Goal: Task Accomplishment & Management: Complete application form

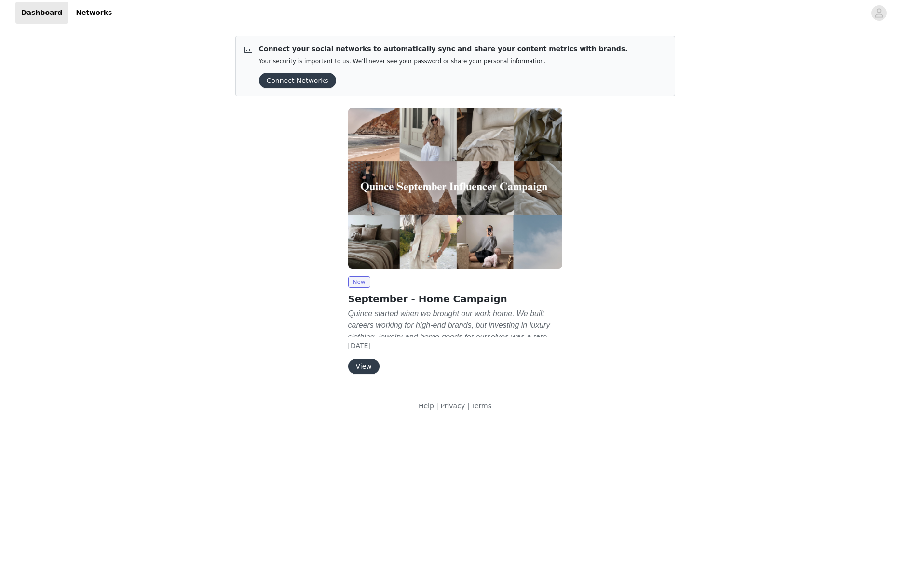
click at [598, 246] on div "New September - Home Campaign Quince started when we brought our work home. We …" at bounding box center [455, 243] width 451 height 282
click at [302, 82] on button "Connect Networks" at bounding box center [297, 80] width 77 height 15
click at [372, 369] on button "View" at bounding box center [363, 366] width 31 height 15
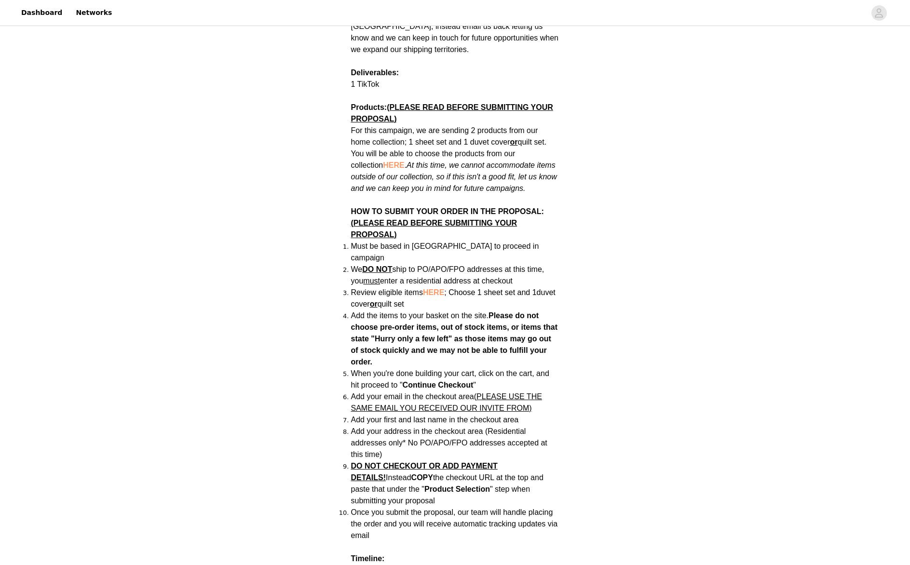
scroll to position [508, 0]
click at [383, 161] on span "HERE" at bounding box center [393, 165] width 21 height 8
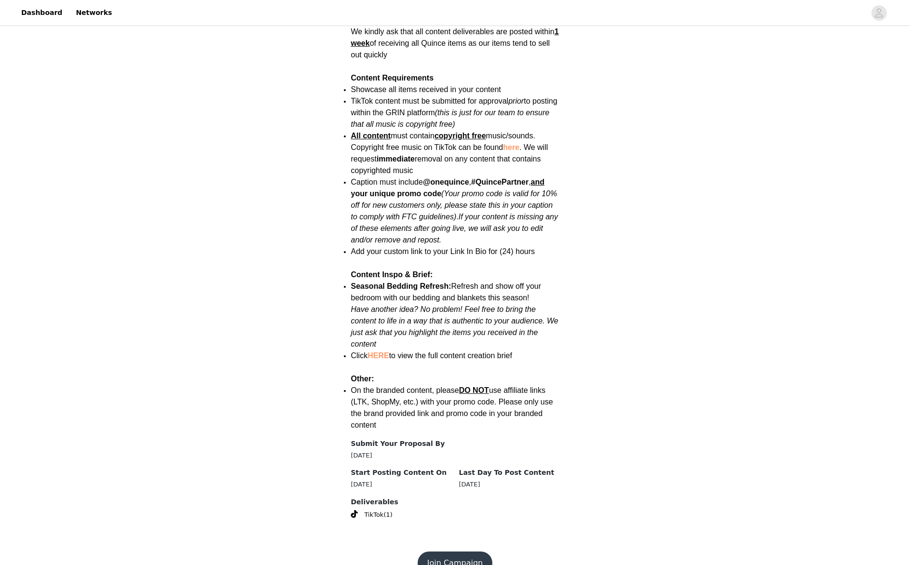
scroll to position [1046, 0]
click at [460, 552] on button "Join Campaign" at bounding box center [455, 563] width 75 height 23
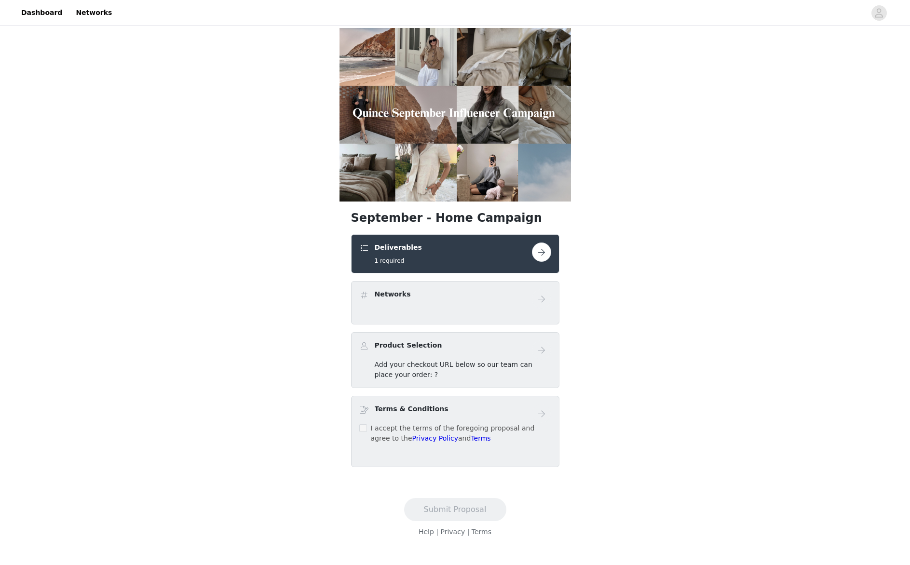
click at [540, 252] on button "button" at bounding box center [541, 252] width 19 height 19
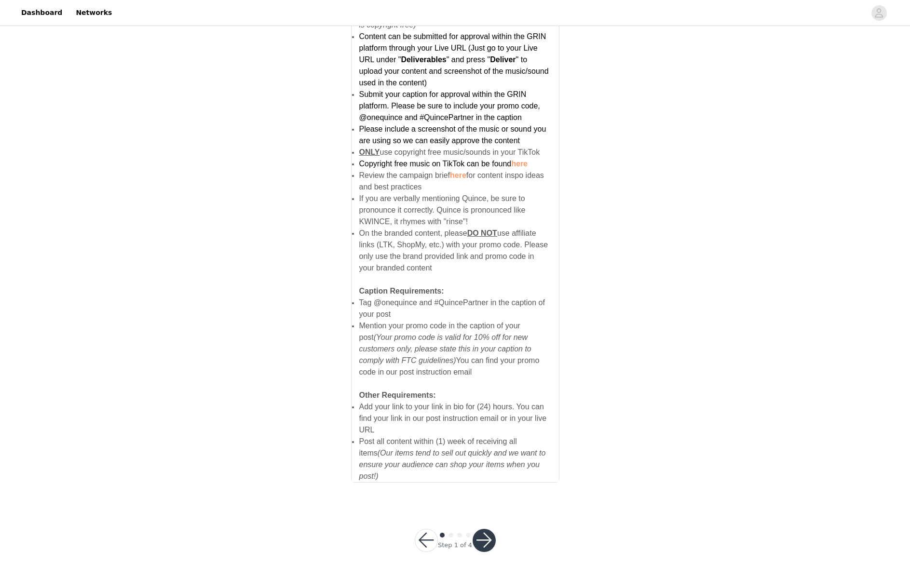
scroll to position [473, 0]
click at [483, 530] on button "button" at bounding box center [484, 541] width 23 height 23
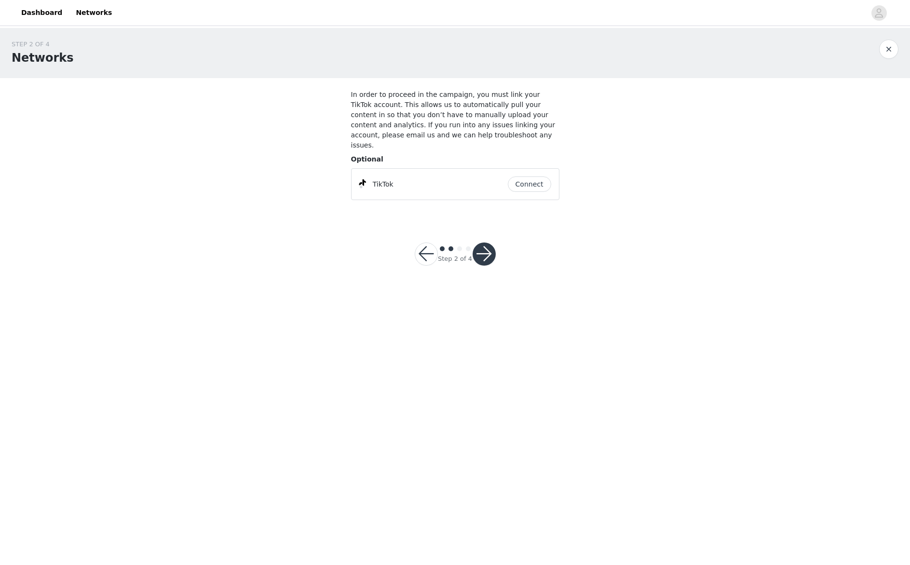
click at [530, 177] on button "Connect" at bounding box center [529, 184] width 43 height 15
click at [486, 247] on button "button" at bounding box center [484, 258] width 23 height 23
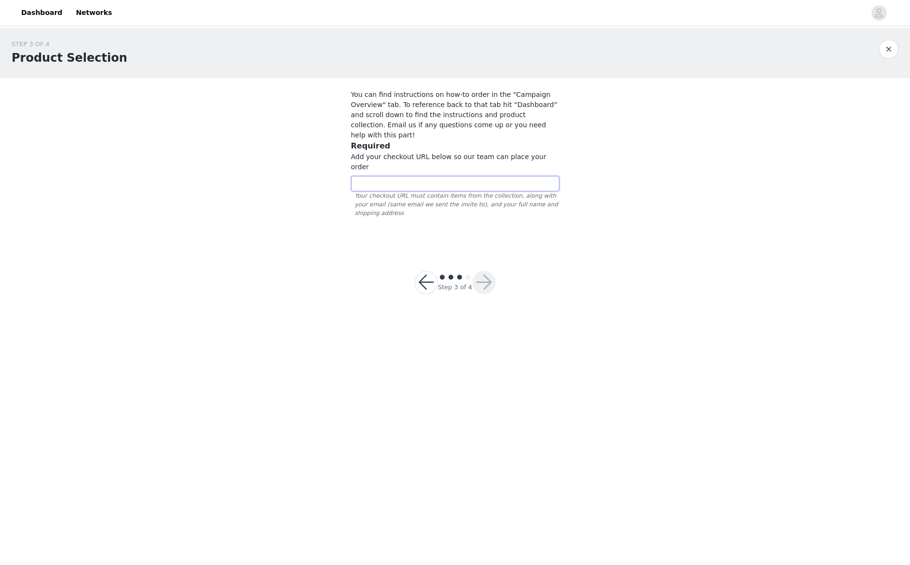
click at [477, 176] on input "text" at bounding box center [455, 183] width 208 height 15
click at [592, 209] on div "STEP 3 OF 4 Product Selection You can find instructions on how-to order in the …" at bounding box center [455, 138] width 910 height 220
click at [447, 176] on input "text" at bounding box center [455, 183] width 208 height 15
paste input "https://www.quince.com/checkout?checkoutId=4eed03f0-8b33-4dae-a74f-bbfd5d985728…"
type input "https://www.quince.com/checkout?checkoutId=4eed03f0-8b33-4dae-a74f-bbfd5d985728…"
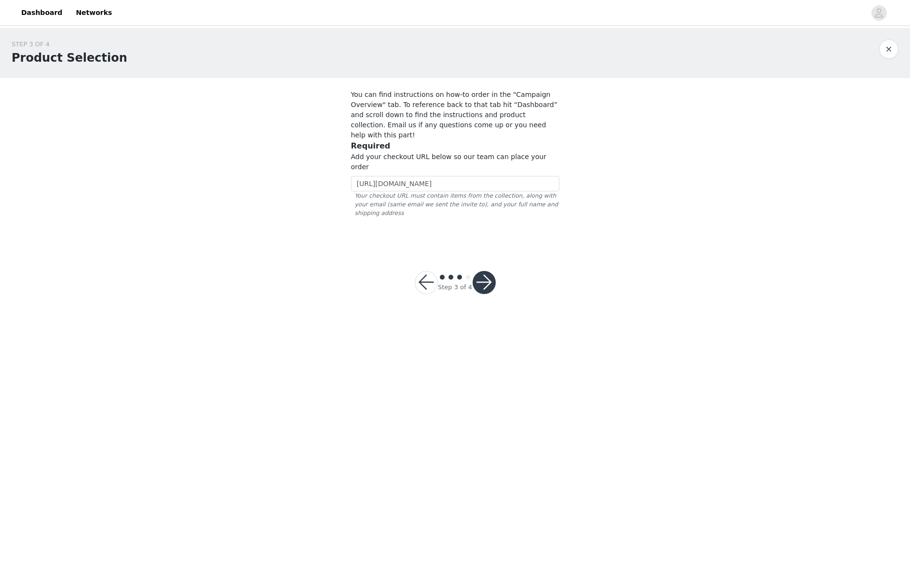
click at [558, 220] on section "You can find instructions on how-to order in the "Campaign Overview" tab. To re…" at bounding box center [456, 163] width 232 height 170
click at [487, 271] on button "button" at bounding box center [484, 282] width 23 height 23
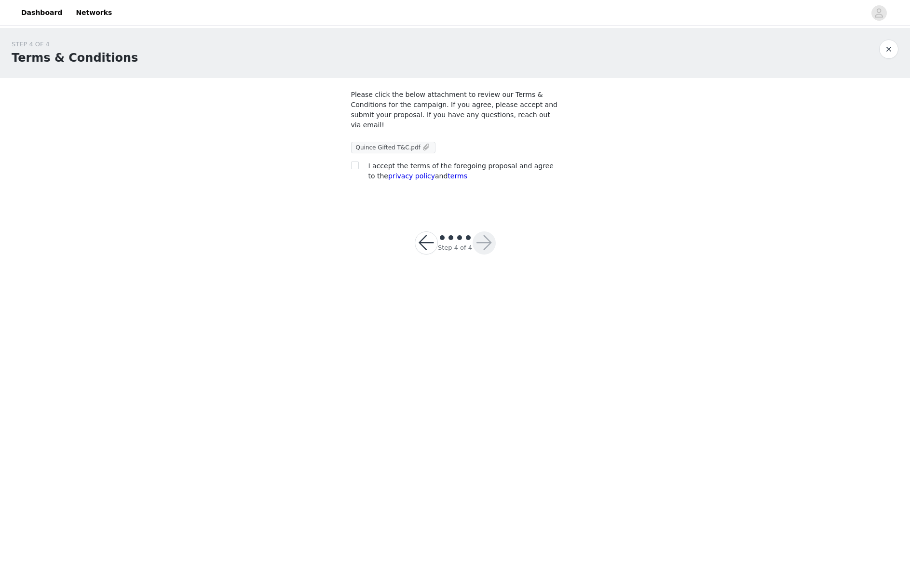
click at [402, 148] on span "Quince Gifted T&C.pdf" at bounding box center [388, 147] width 65 height 7
click at [357, 165] on input "checkbox" at bounding box center [354, 165] width 7 height 7
checkbox input "true"
click at [484, 243] on button "button" at bounding box center [484, 243] width 23 height 23
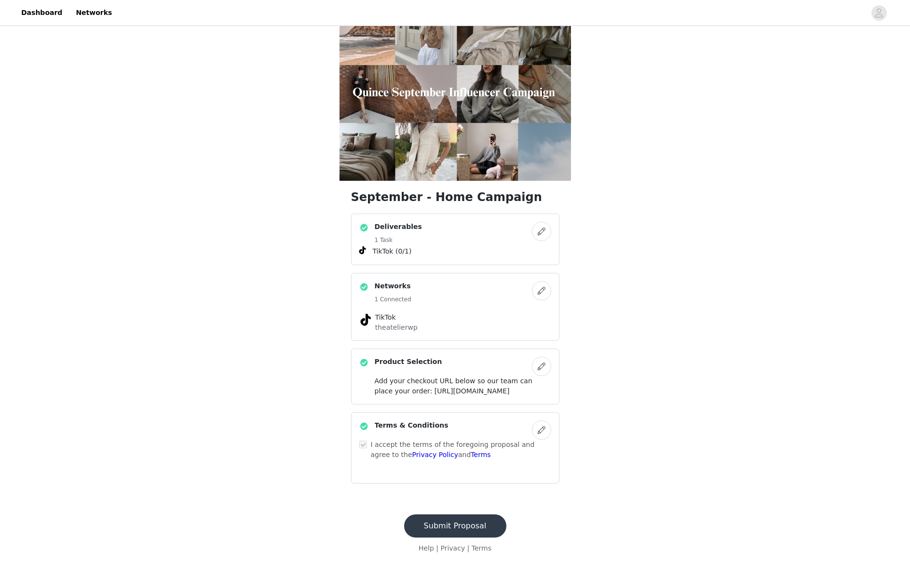
scroll to position [51, 0]
click at [474, 527] on button "Submit Proposal" at bounding box center [455, 526] width 102 height 23
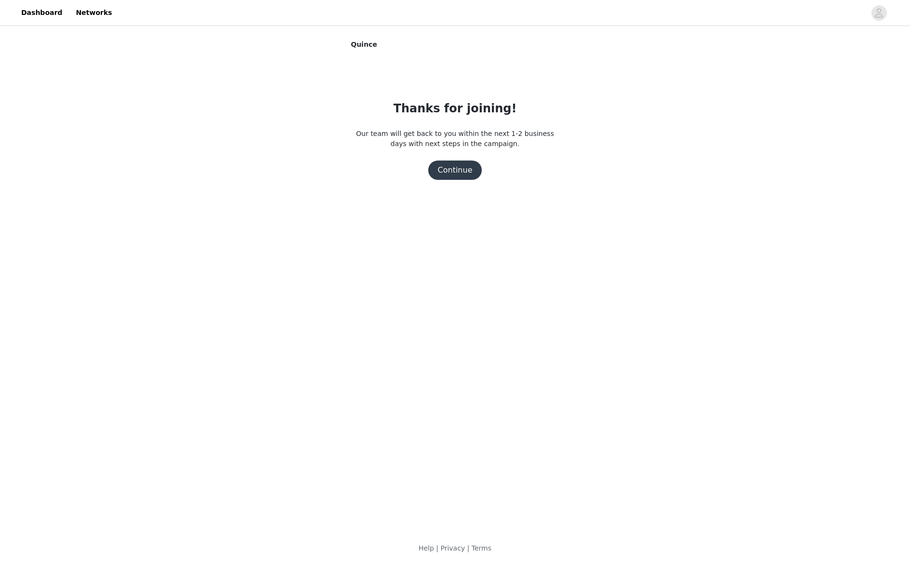
click at [464, 171] on button "Continue" at bounding box center [455, 170] width 54 height 19
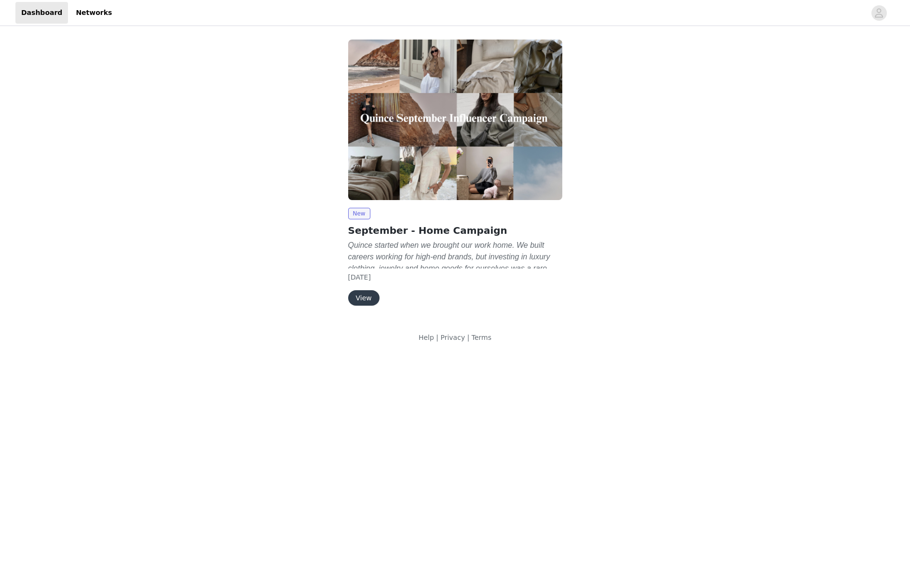
click at [361, 296] on button "View" at bounding box center [363, 297] width 31 height 15
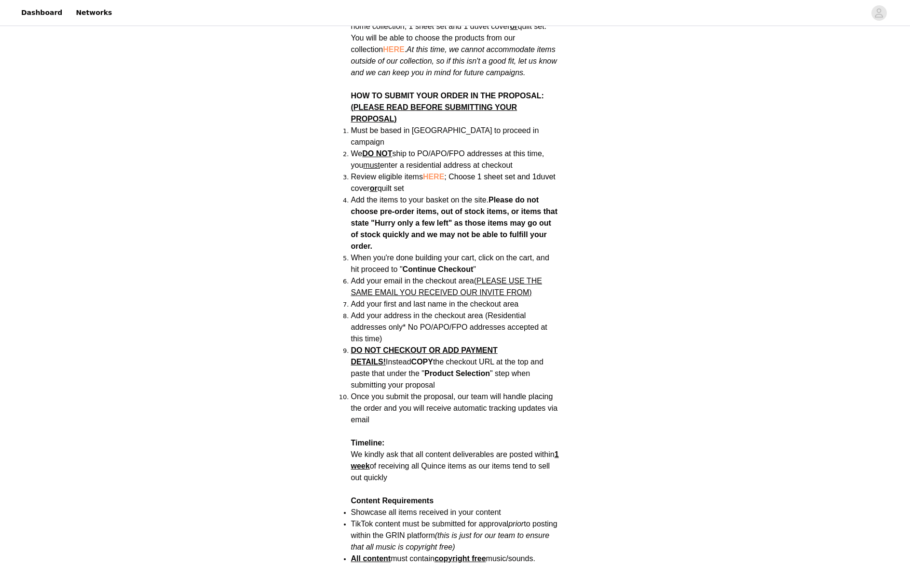
scroll to position [624, 0]
